Goal: Communication & Community: Answer question/provide support

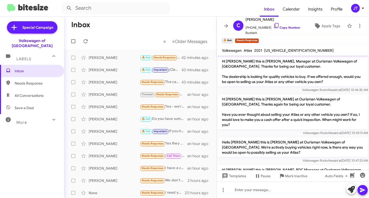
scroll to position [150, 0]
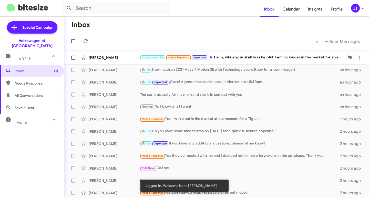
click at [246, 60] on div "Appointment Set Needs Response Important Hello, while your staff was helpful, I…" at bounding box center [242, 58] width 205 height 6
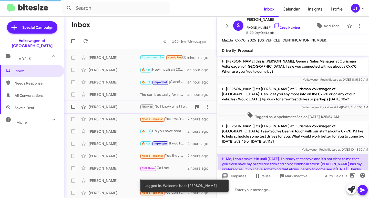
scroll to position [194, 0]
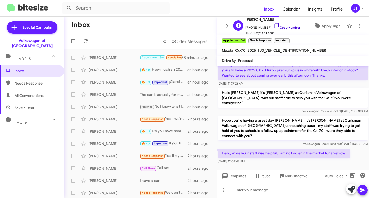
click at [287, 27] on link "Copy Number" at bounding box center [287, 28] width 27 height 4
click at [169, 65] on div "Conway Li 🔥 Hot How much an 2021 Atlas 4 Motion SE with Technology you will pay…" at bounding box center [140, 70] width 144 height 10
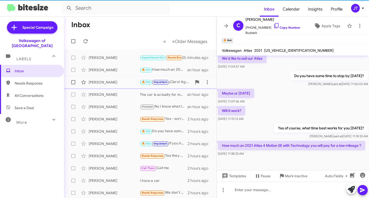
scroll to position [150, 0]
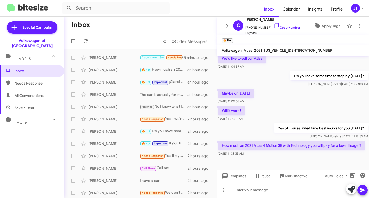
click at [363, 9] on icon at bounding box center [363, 8] width 6 height 6
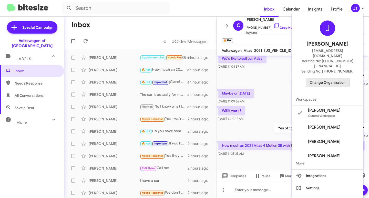
click at [327, 78] on span "Change Organization" at bounding box center [328, 82] width 36 height 9
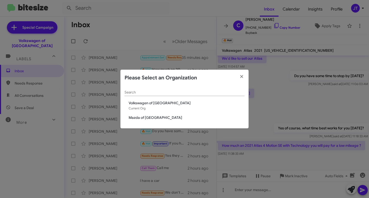
click at [155, 120] on span "Mazda of Rockville" at bounding box center [187, 117] width 116 height 5
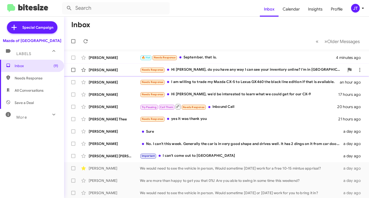
click at [225, 70] on div "Needs Response Hi [PERSON_NAME], do you have any way I can see your inventory o…" at bounding box center [242, 70] width 205 height 6
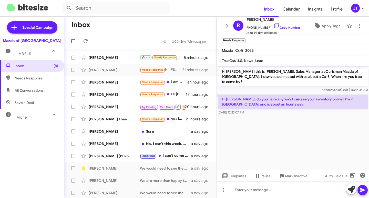
click at [258, 192] on div at bounding box center [293, 190] width 152 height 16
click at [289, 190] on div "Yes of course! Check it out!" at bounding box center [293, 190] width 152 height 16
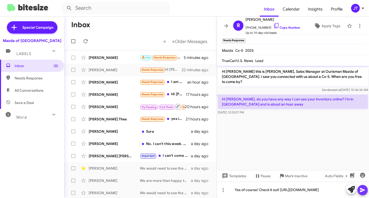
click at [365, 188] on icon at bounding box center [363, 190] width 6 height 6
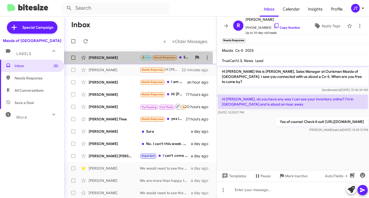
click at [112, 58] on div "David Robinson-Slemp" at bounding box center [114, 57] width 51 height 5
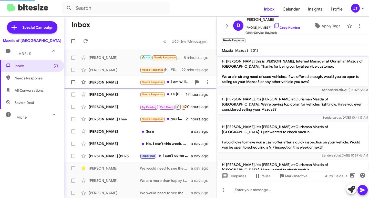
scroll to position [143, 0]
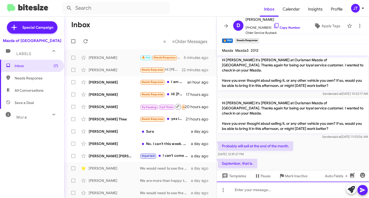
click at [253, 192] on div at bounding box center [293, 190] width 152 height 16
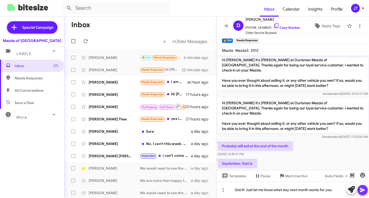
click at [363, 187] on span at bounding box center [363, 190] width 6 height 10
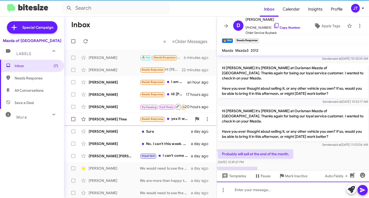
scroll to position [162, 0]
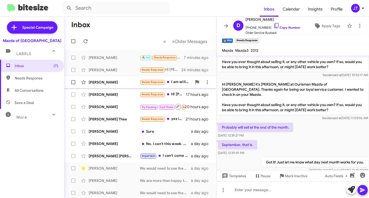
click at [119, 80] on div "Christine Cino" at bounding box center [114, 82] width 51 height 5
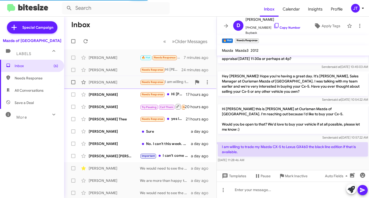
scroll to position [66, 0]
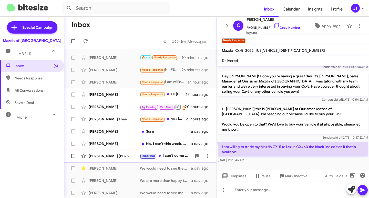
click at [110, 157] on div "Juan Lopez Robles" at bounding box center [114, 156] width 51 height 5
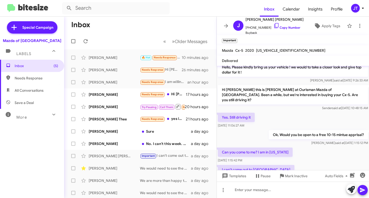
scroll to position [66, 0]
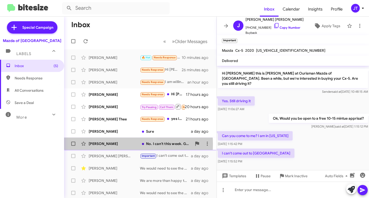
click at [120, 144] on div "Walter Sternberg" at bounding box center [114, 143] width 51 height 5
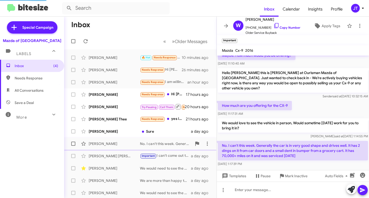
scroll to position [34, 0]
